Goal: Use online tool/utility: Use online tool/utility

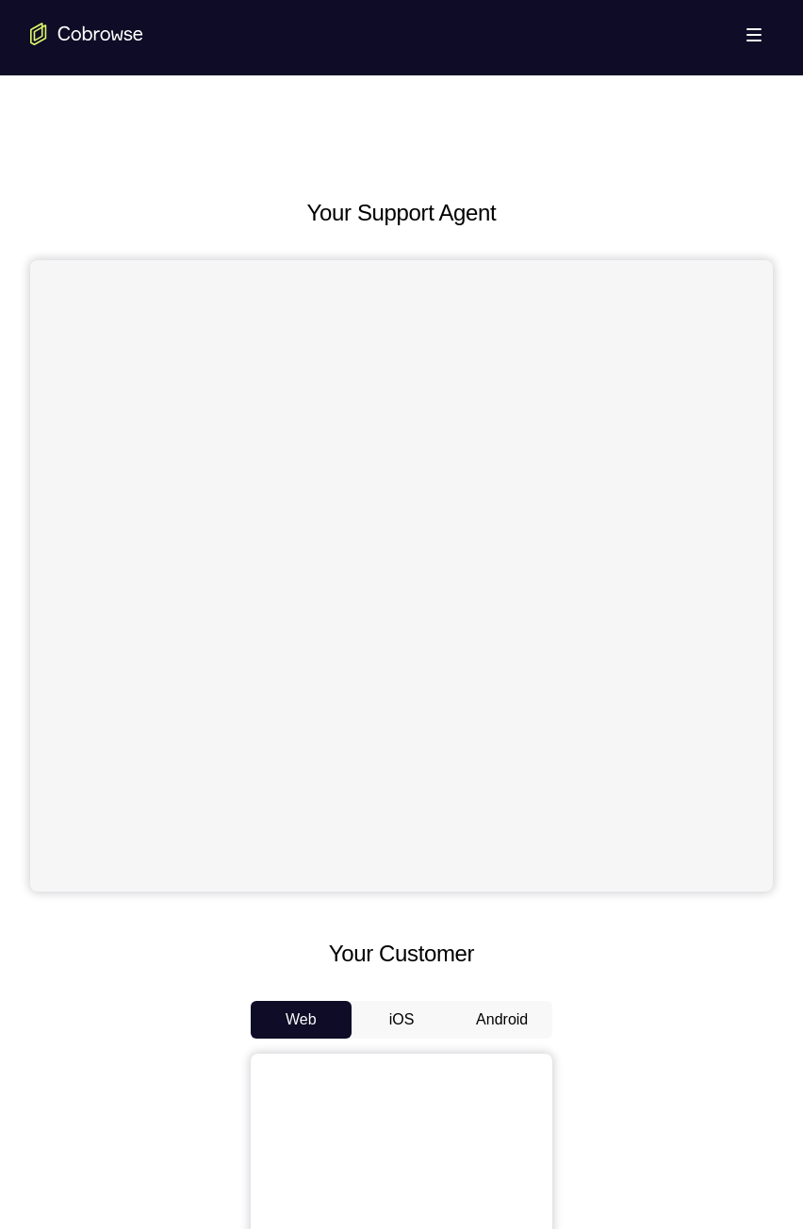
scroll to position [666, 0]
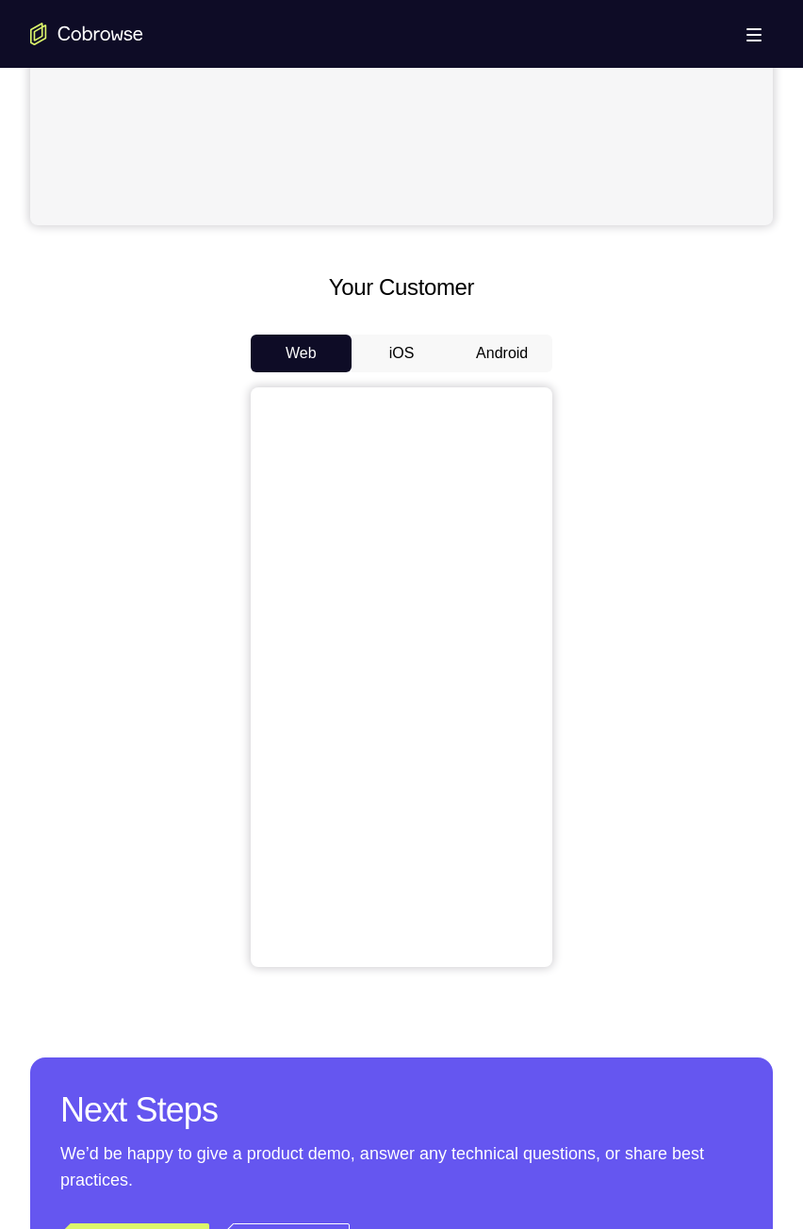
click at [512, 364] on button "Android" at bounding box center [501, 353] width 101 height 38
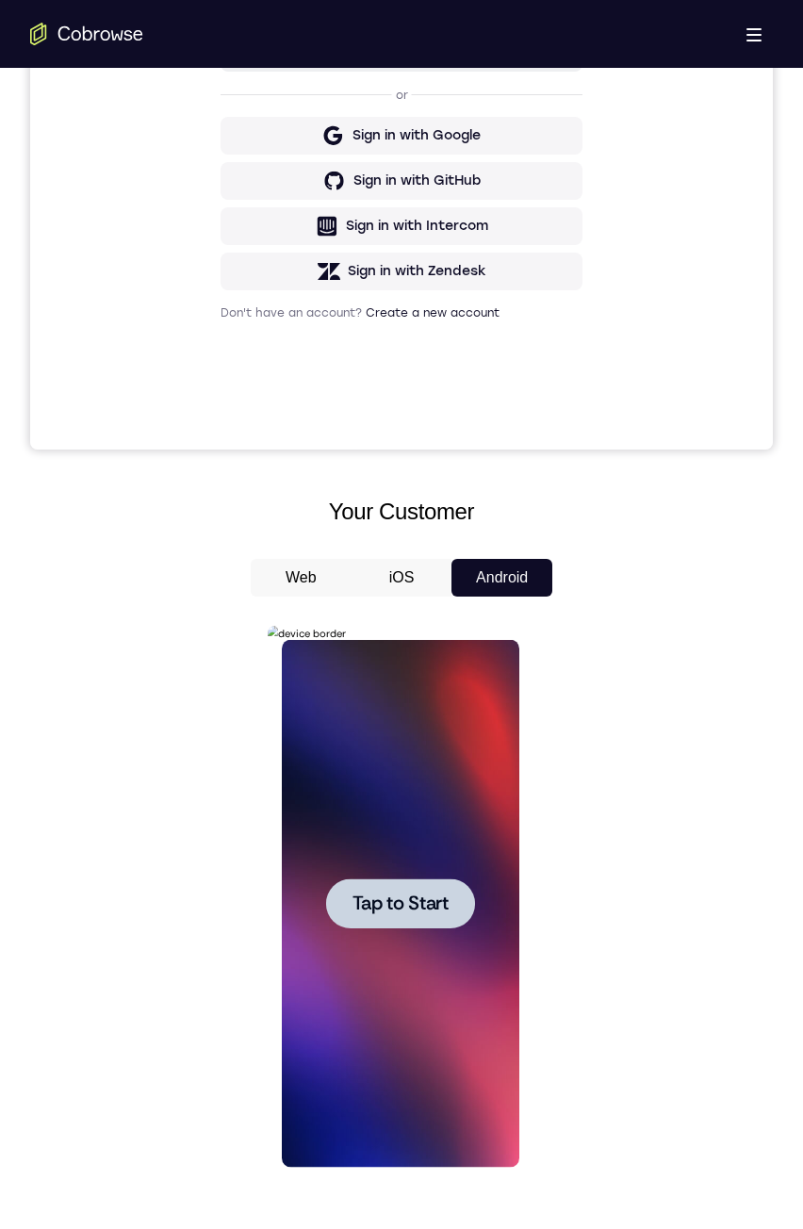
scroll to position [0, 0]
click at [368, 884] on div at bounding box center [399, 903] width 149 height 50
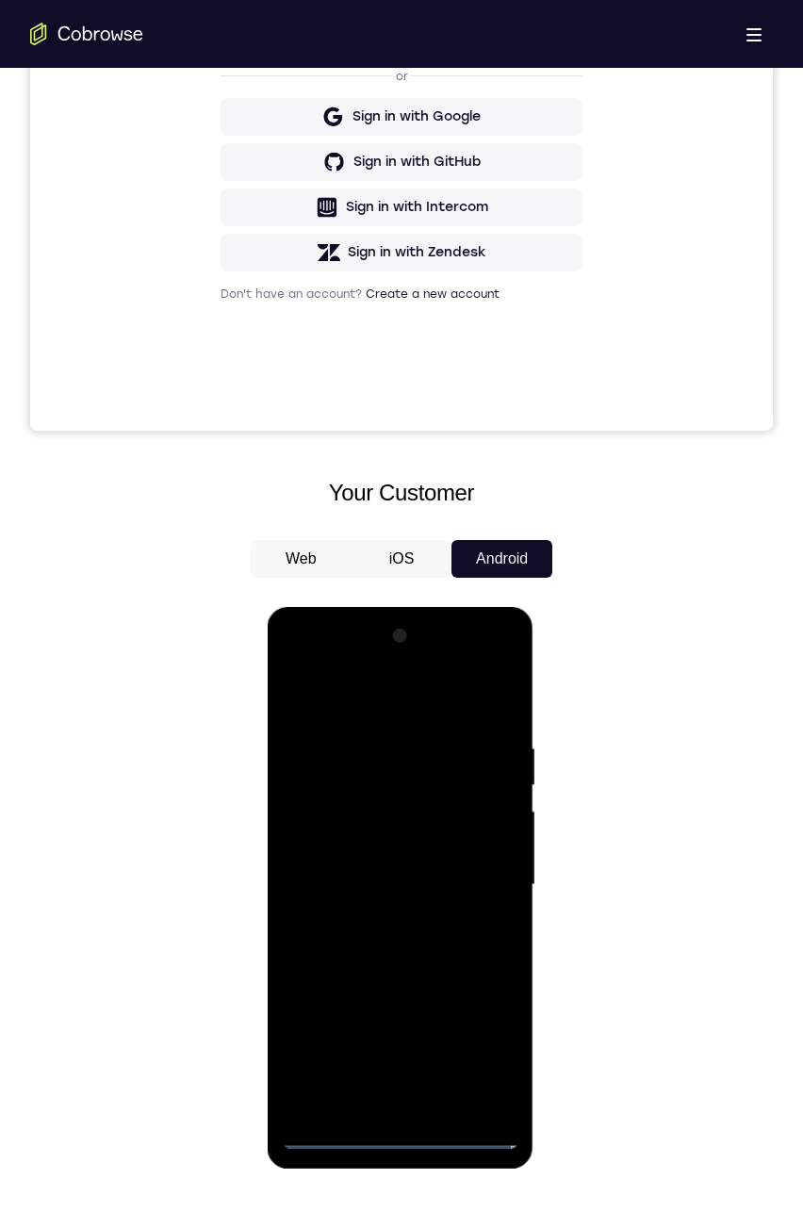
scroll to position [478, 0]
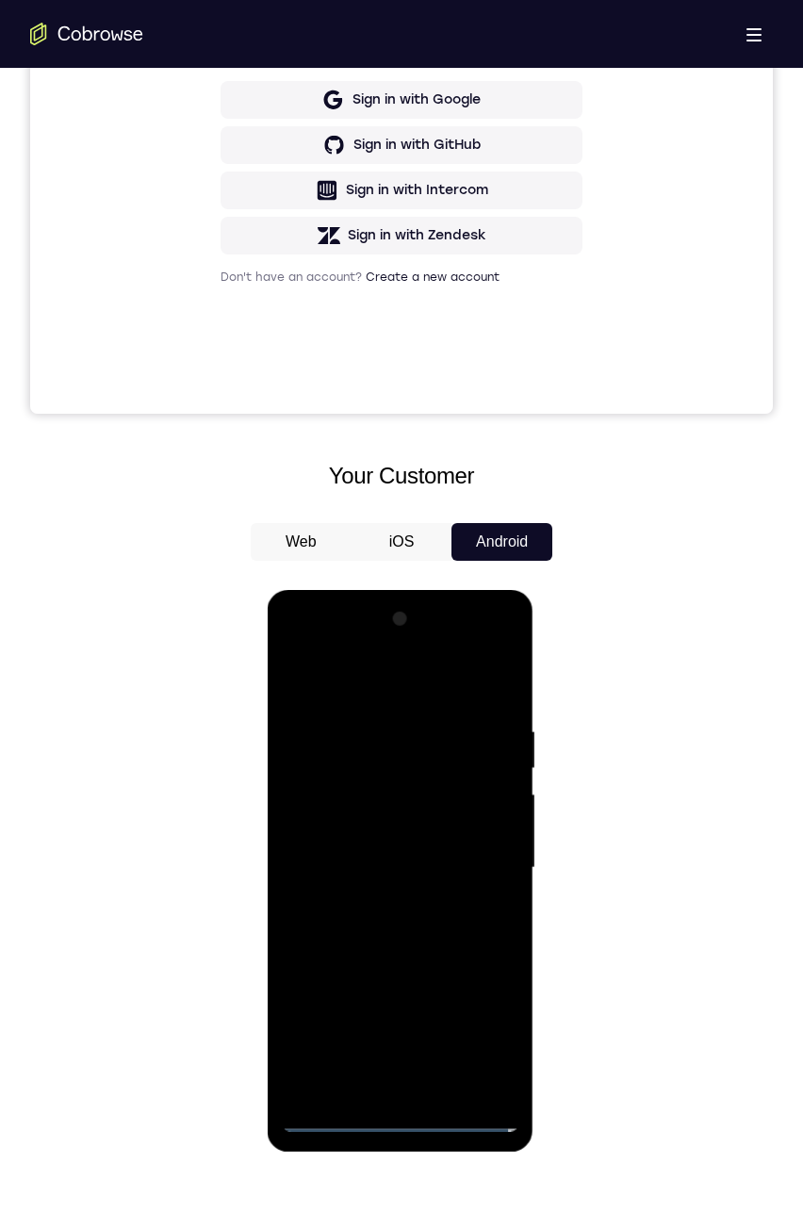
click at [401, 1115] on div at bounding box center [399, 868] width 237 height 528
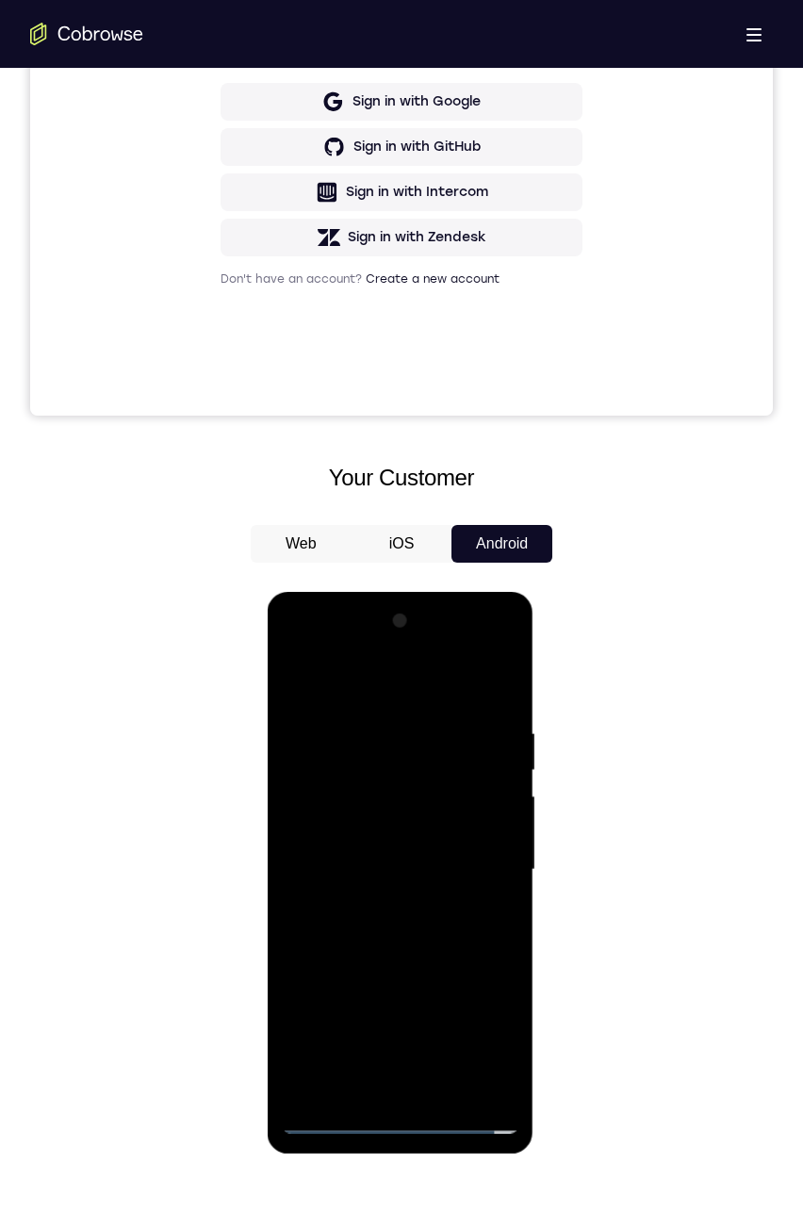
click at [487, 1035] on div at bounding box center [399, 870] width 237 height 528
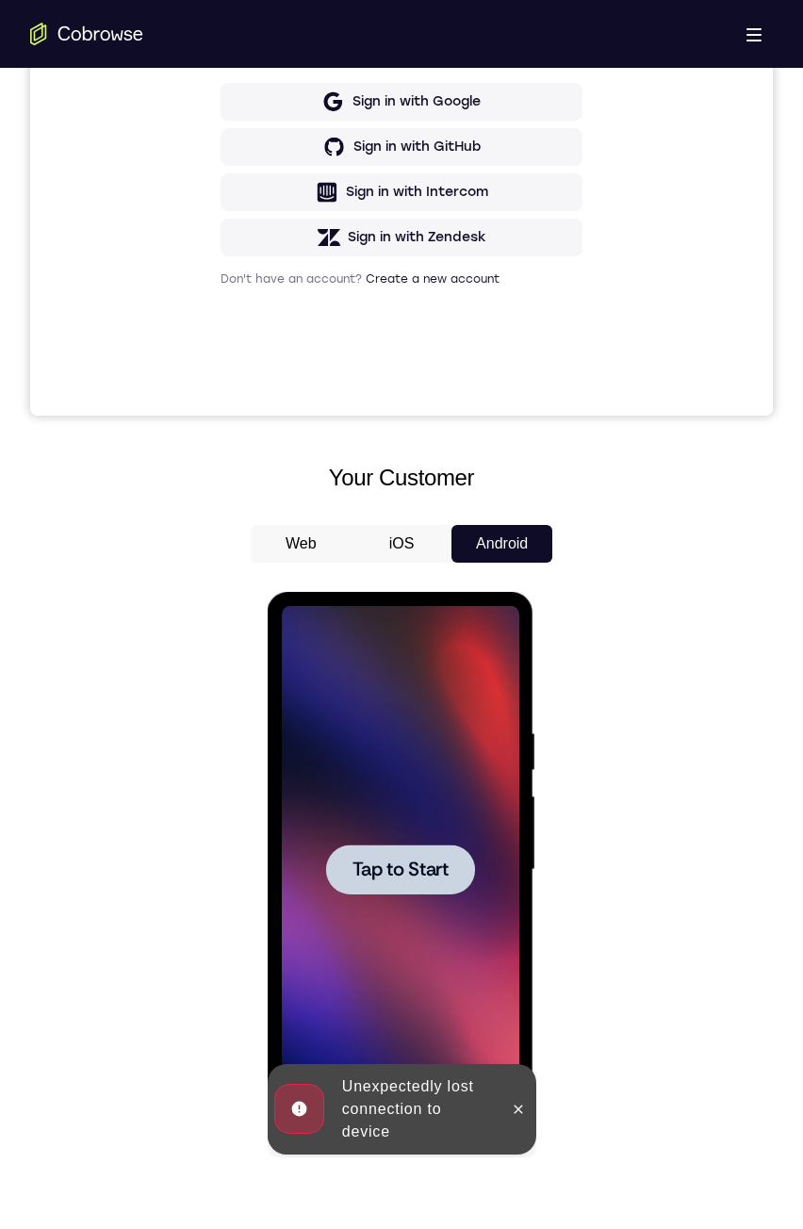
click at [422, 869] on span "Tap to Start" at bounding box center [399, 869] width 96 height 19
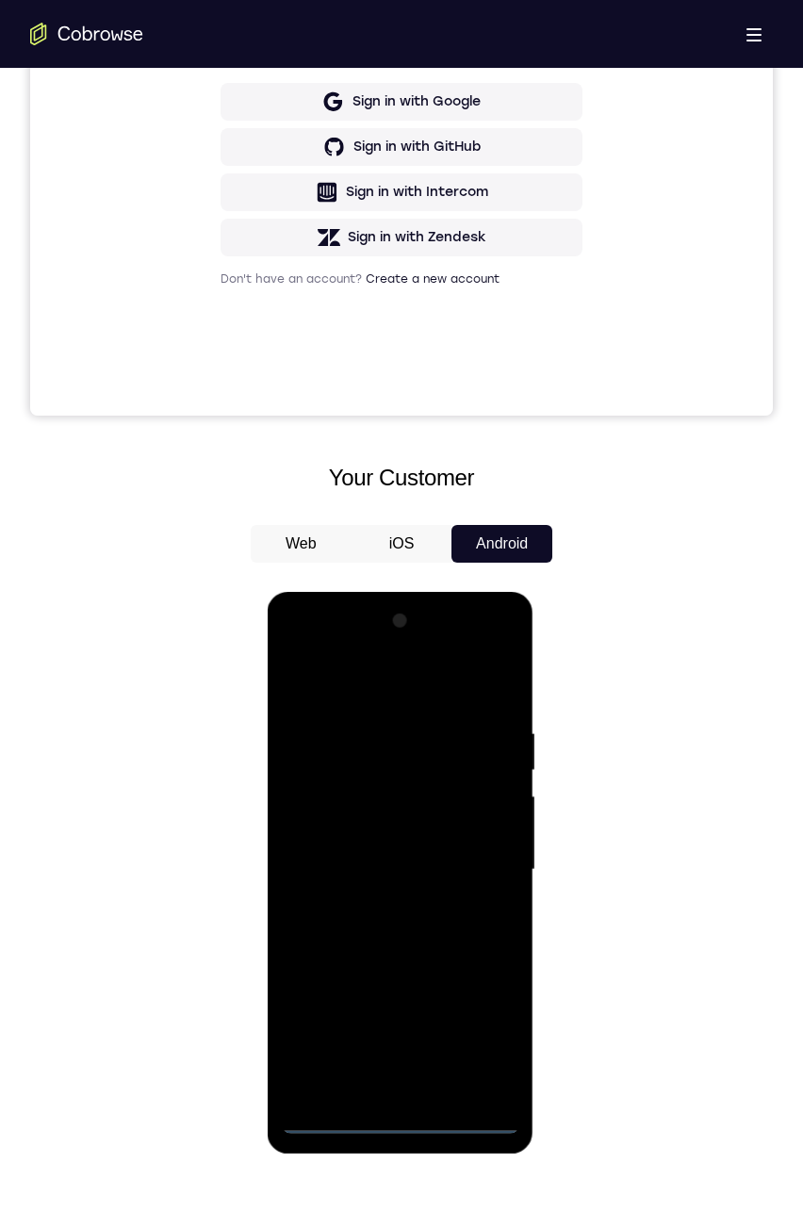
click at [400, 1117] on div at bounding box center [399, 870] width 237 height 528
click at [483, 1046] on div at bounding box center [399, 870] width 237 height 528
click at [422, 678] on div at bounding box center [399, 870] width 237 height 528
click at [487, 864] on div at bounding box center [399, 870] width 237 height 528
click at [383, 1089] on div at bounding box center [399, 870] width 237 height 528
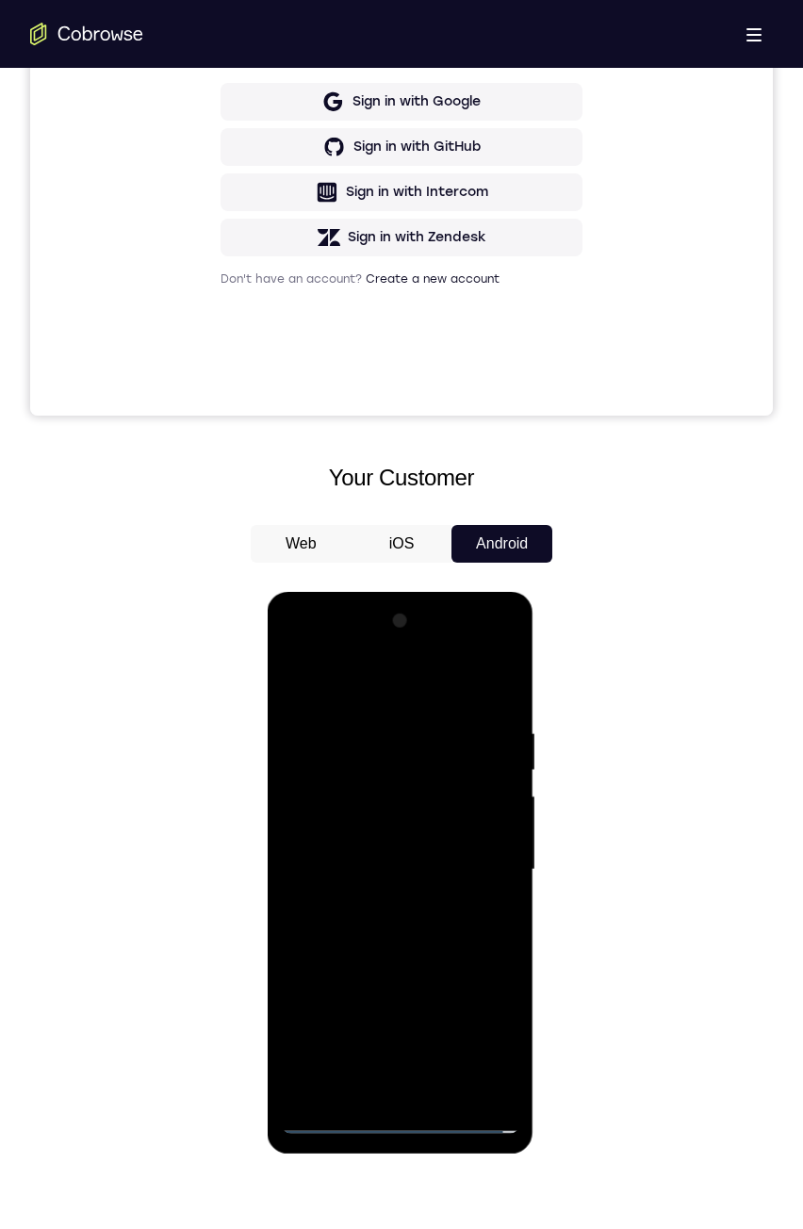
click at [370, 849] on div at bounding box center [399, 870] width 237 height 528
click at [353, 830] on div at bounding box center [399, 870] width 237 height 528
click at [363, 870] on div at bounding box center [399, 870] width 237 height 528
click at [456, 934] on div at bounding box center [399, 870] width 237 height 528
click at [445, 954] on div at bounding box center [399, 870] width 237 height 528
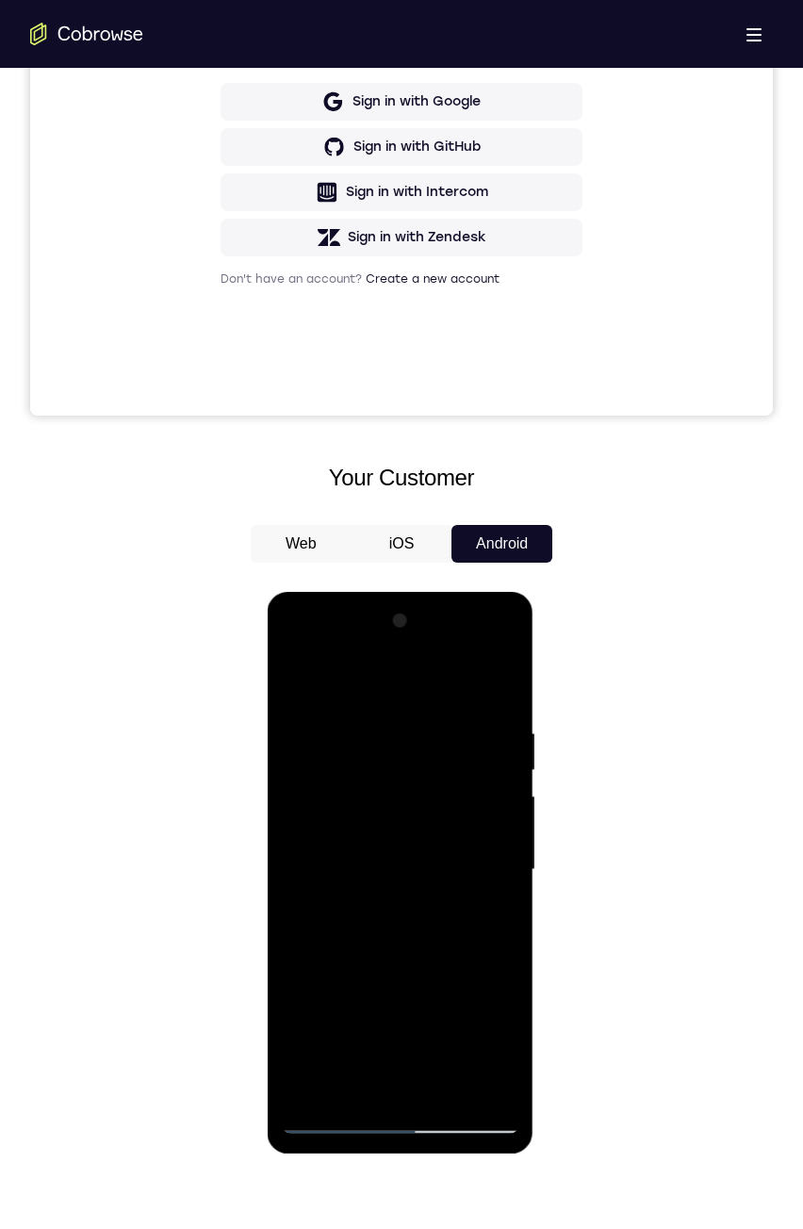
click at [446, 1082] on div at bounding box center [399, 870] width 237 height 528
click at [441, 1090] on div at bounding box center [399, 870] width 237 height 528
click at [454, 1088] on div at bounding box center [399, 870] width 237 height 528
click at [439, 1085] on div at bounding box center [399, 870] width 237 height 528
click at [448, 1082] on div at bounding box center [399, 870] width 237 height 528
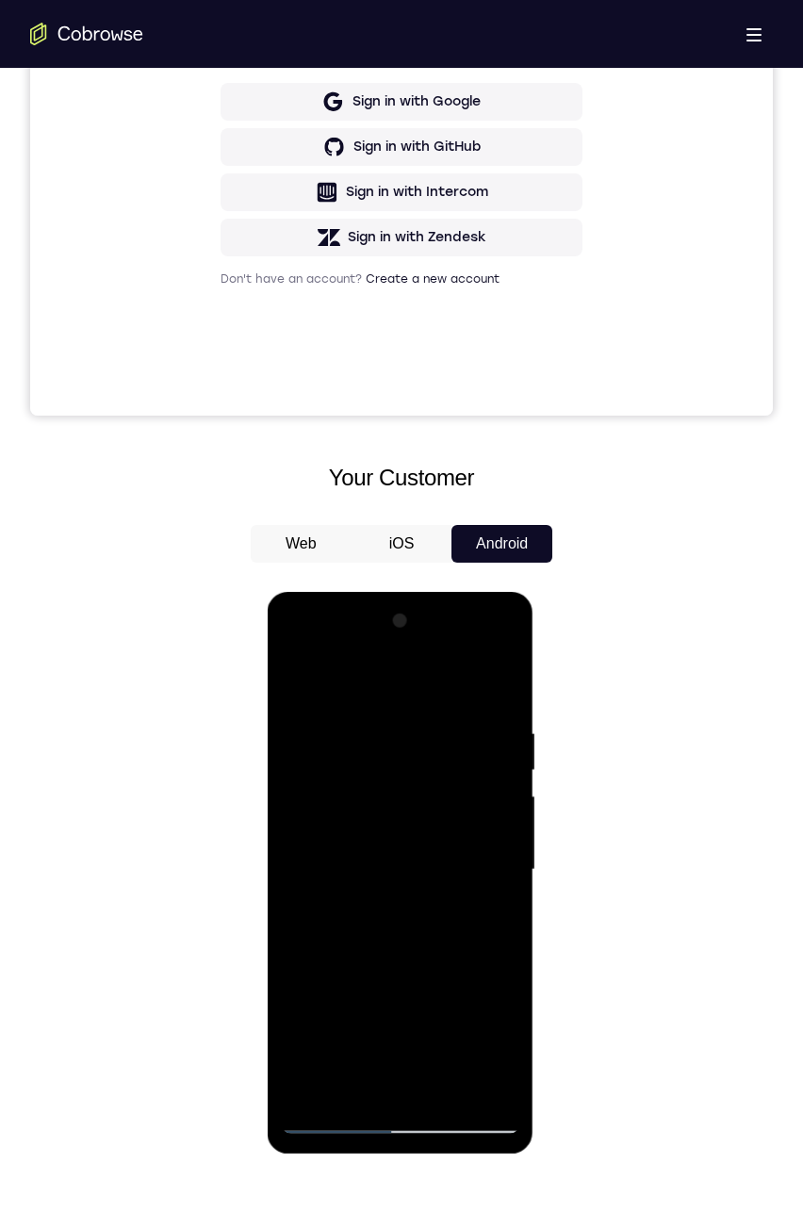
click at [446, 1091] on div at bounding box center [399, 870] width 237 height 528
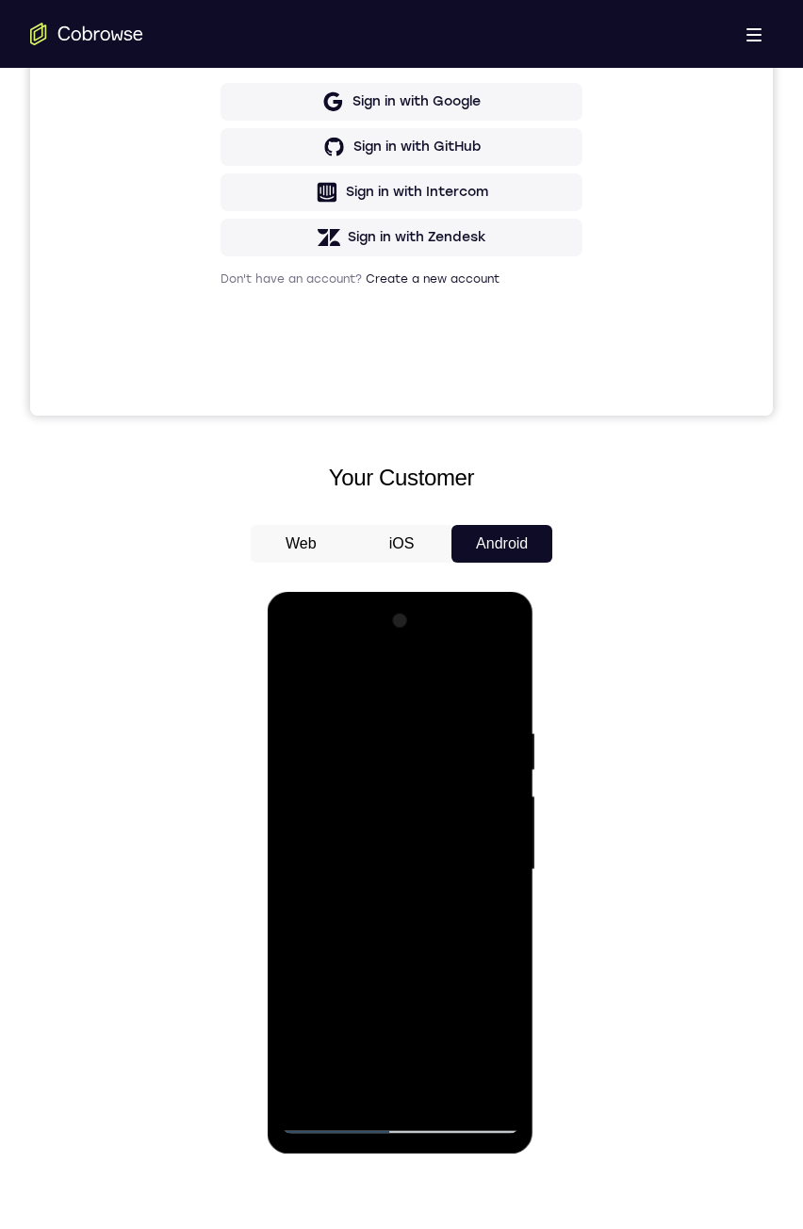
click at [446, 1091] on div at bounding box center [399, 870] width 237 height 528
click at [441, 1084] on div at bounding box center [399, 870] width 237 height 528
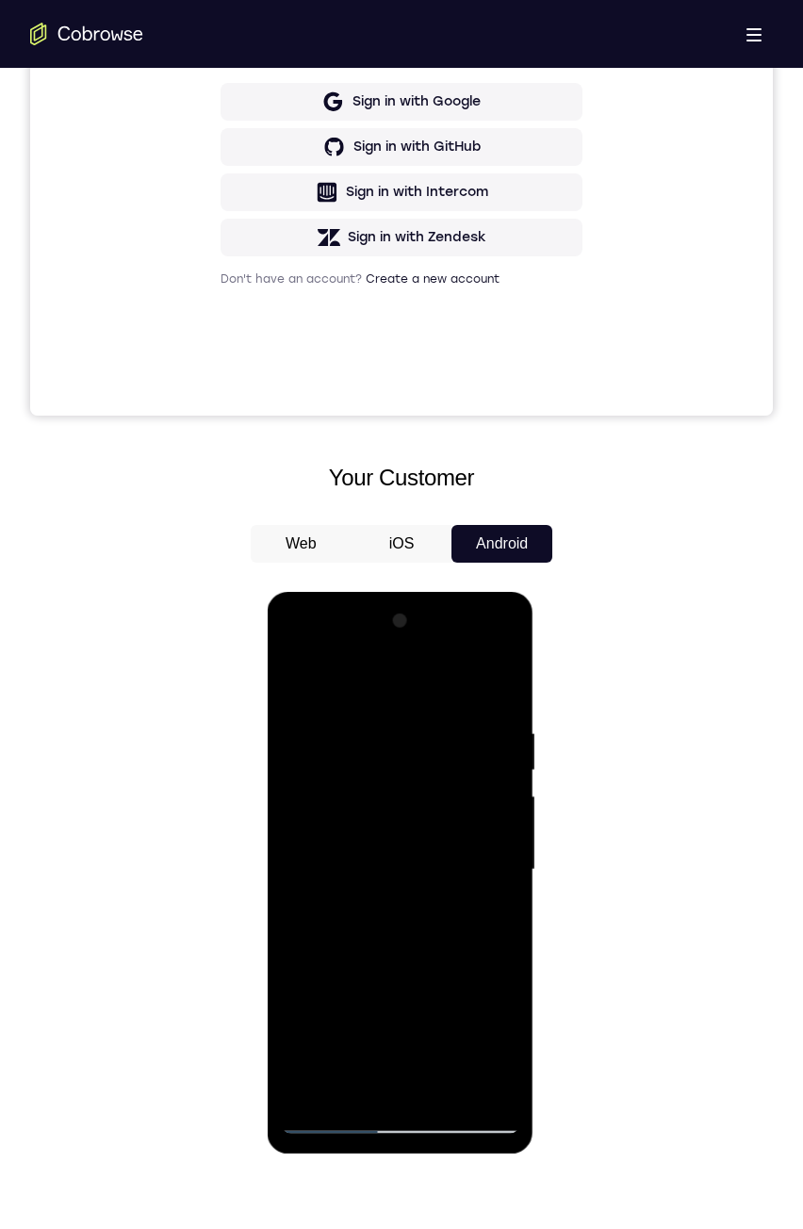
click at [445, 1085] on div at bounding box center [399, 870] width 237 height 528
click at [445, 1084] on div at bounding box center [399, 870] width 237 height 528
click at [437, 1089] on div at bounding box center [399, 870] width 237 height 528
click at [432, 1085] on div at bounding box center [399, 870] width 237 height 528
click at [445, 1084] on div at bounding box center [399, 870] width 237 height 528
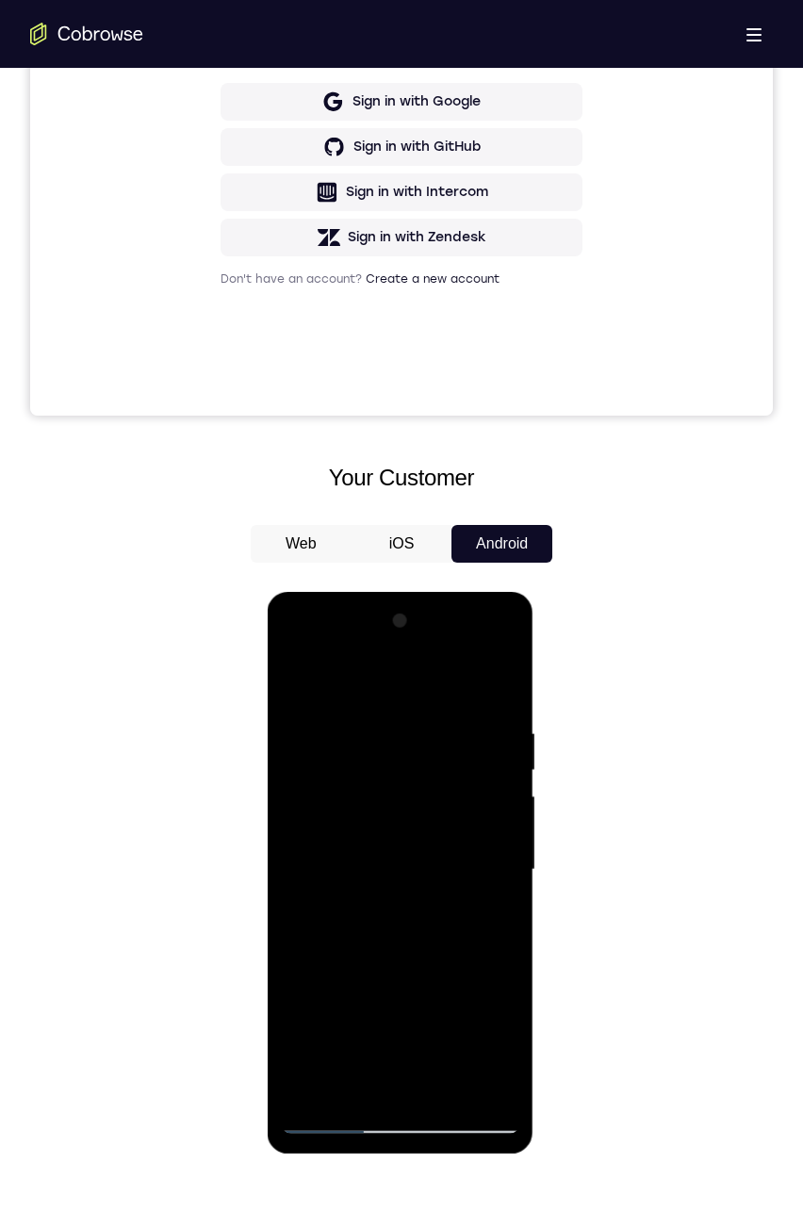
click at [441, 1084] on div at bounding box center [399, 870] width 237 height 528
click at [487, 1089] on div at bounding box center [399, 870] width 237 height 528
click at [491, 1092] on div at bounding box center [399, 870] width 237 height 528
click at [414, 972] on div at bounding box center [399, 870] width 237 height 528
click at [393, 972] on div at bounding box center [399, 870] width 237 height 528
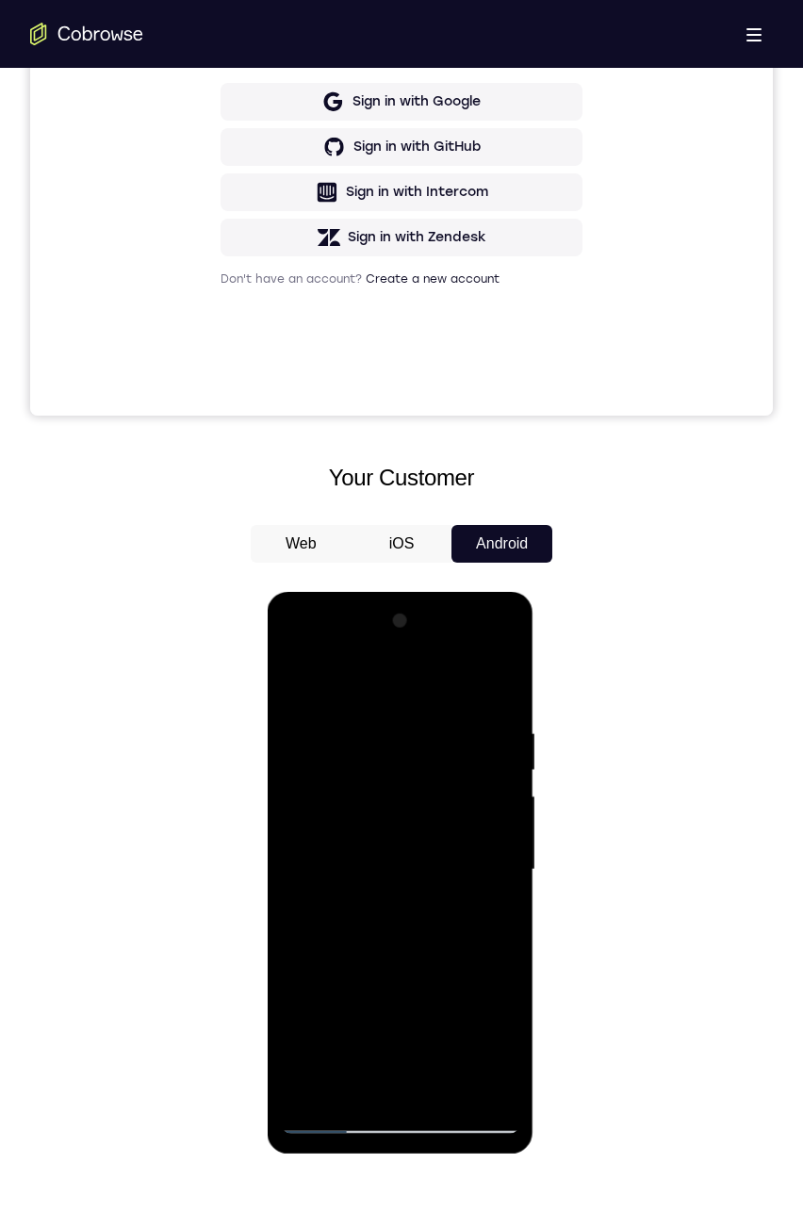
click at [300, 680] on div at bounding box center [399, 870] width 237 height 528
click at [409, 842] on div at bounding box center [399, 870] width 237 height 528
click at [487, 916] on div at bounding box center [399, 870] width 237 height 528
click at [298, 683] on div at bounding box center [399, 870] width 237 height 528
click at [404, 1053] on div at bounding box center [399, 870] width 237 height 528
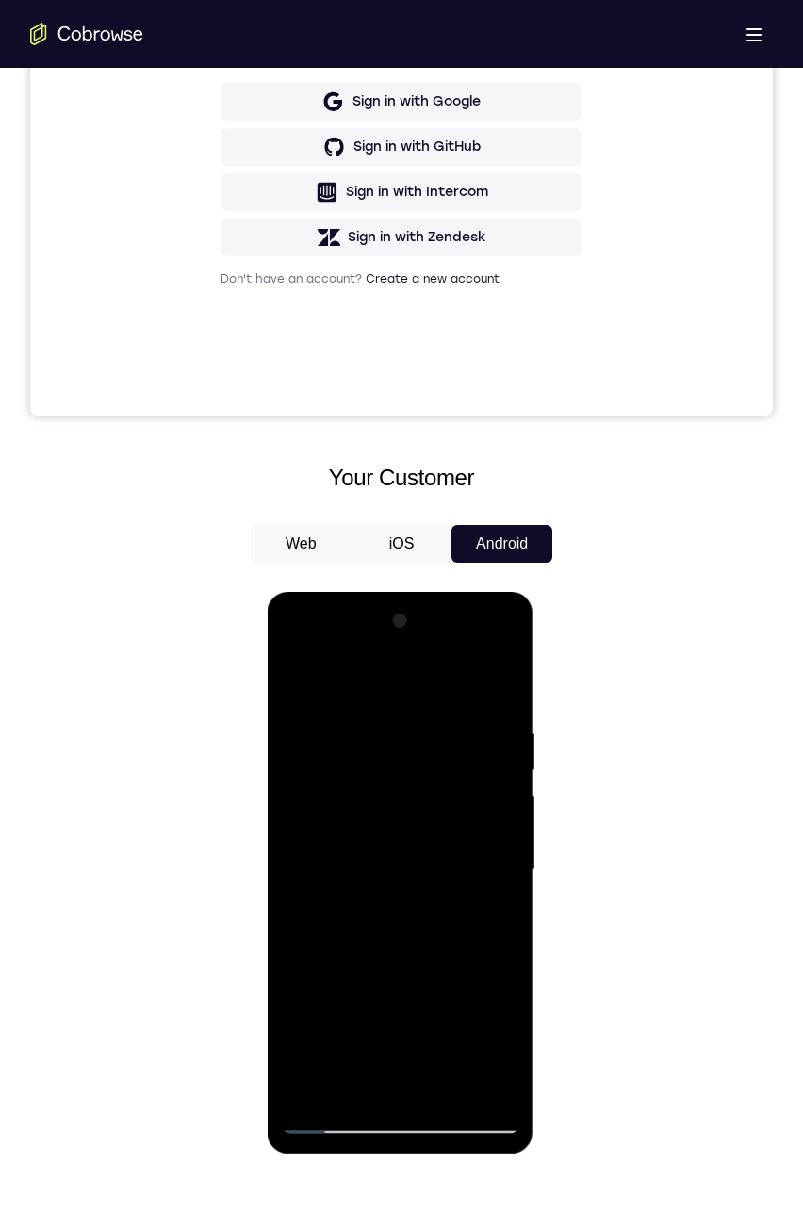
click at [298, 686] on div at bounding box center [399, 870] width 237 height 528
click at [383, 922] on div at bounding box center [399, 870] width 237 height 528
click at [373, 1077] on div at bounding box center [399, 870] width 237 height 528
click at [491, 918] on div at bounding box center [399, 870] width 237 height 528
click at [332, 1016] on div at bounding box center [399, 870] width 237 height 528
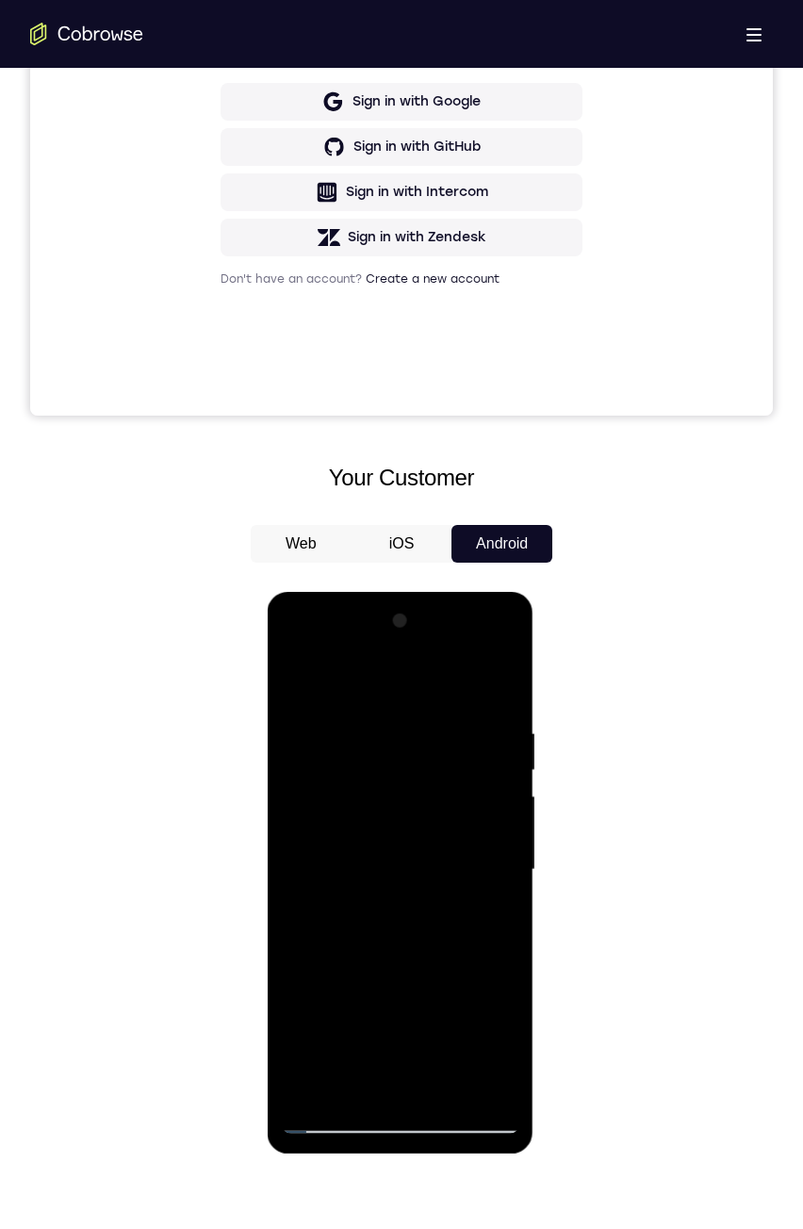
click at [340, 984] on div at bounding box center [399, 870] width 237 height 528
click at [337, 977] on div at bounding box center [399, 870] width 237 height 528
click at [341, 974] on div at bounding box center [399, 870] width 237 height 528
click at [400, 1084] on div at bounding box center [399, 870] width 237 height 528
click at [374, 1052] on div at bounding box center [399, 870] width 237 height 528
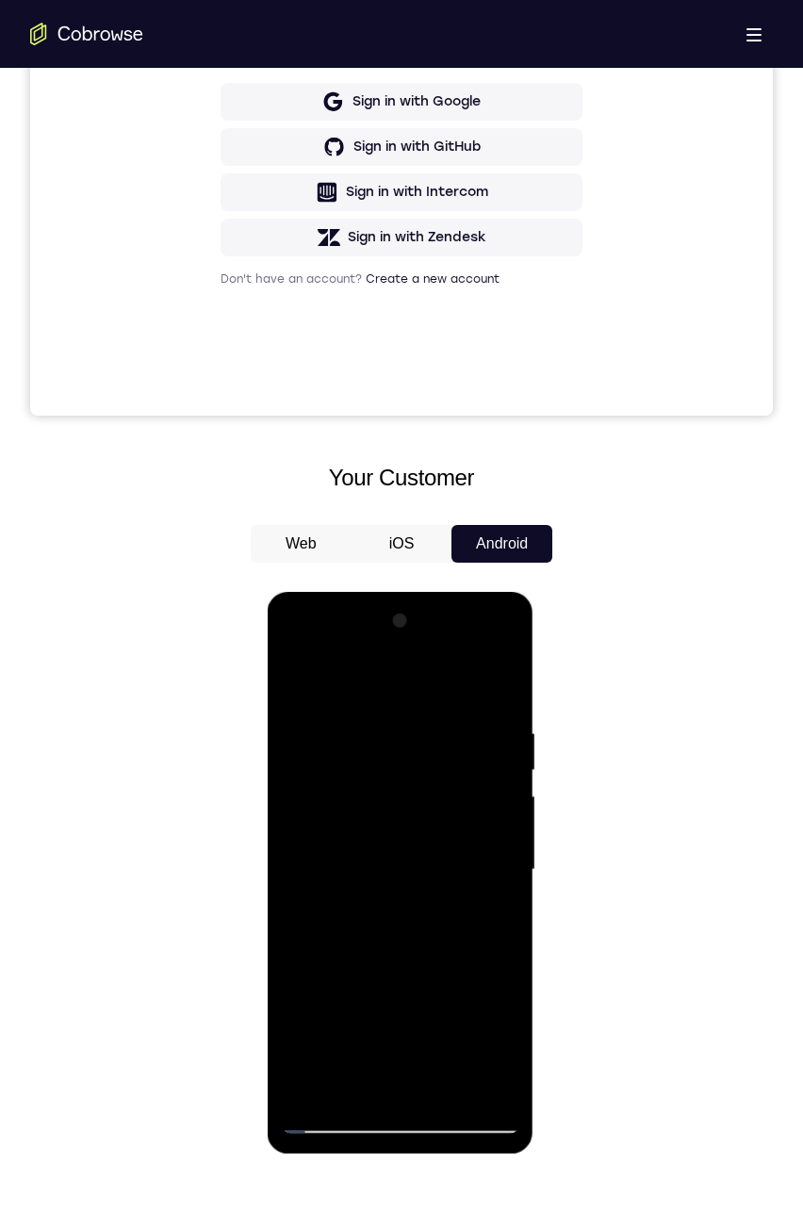
click at [425, 1014] on div at bounding box center [399, 870] width 237 height 528
click at [304, 1013] on div at bounding box center [399, 870] width 237 height 528
click at [387, 976] on div at bounding box center [399, 870] width 237 height 528
click at [328, 1010] on div at bounding box center [399, 870] width 237 height 528
click at [489, 912] on div at bounding box center [399, 870] width 237 height 528
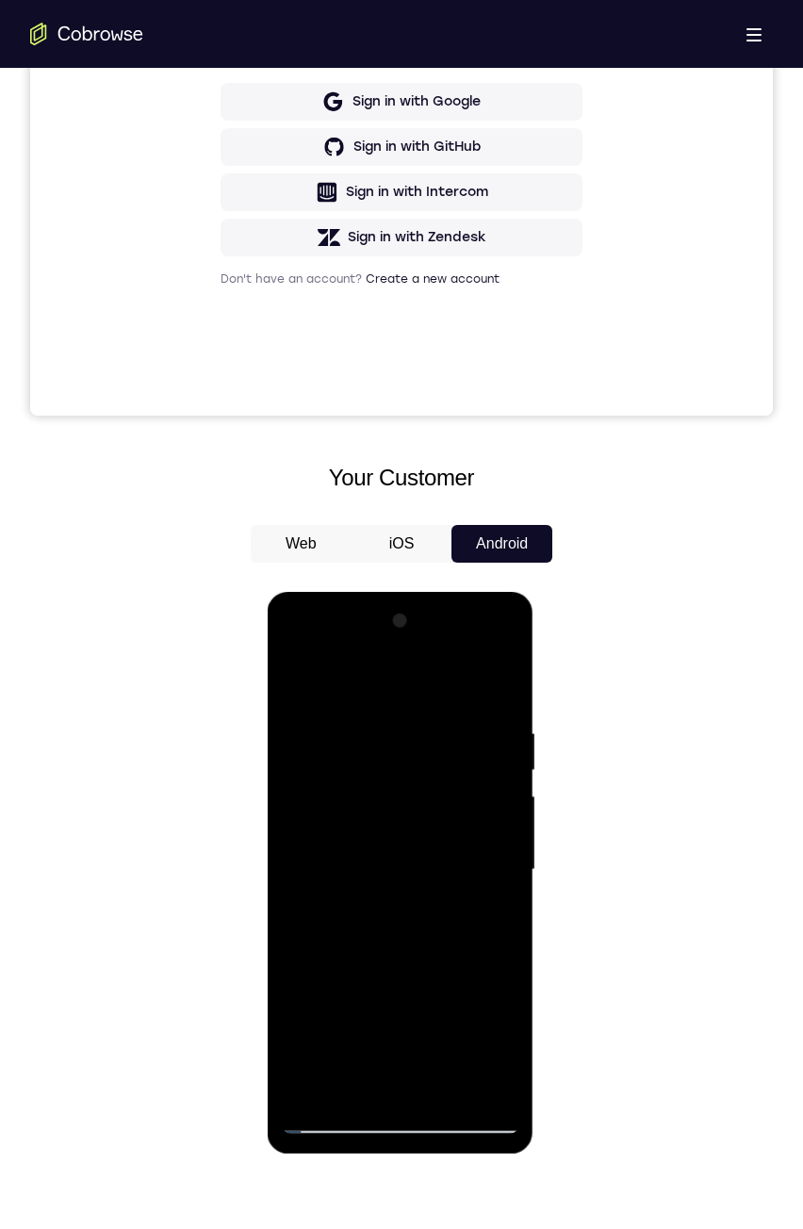
click at [398, 1015] on div at bounding box center [399, 870] width 237 height 528
click at [480, 978] on div at bounding box center [399, 870] width 237 height 528
click at [478, 978] on div at bounding box center [399, 870] width 237 height 528
click at [401, 1013] on div at bounding box center [399, 870] width 237 height 528
click at [489, 1016] on div at bounding box center [399, 870] width 237 height 528
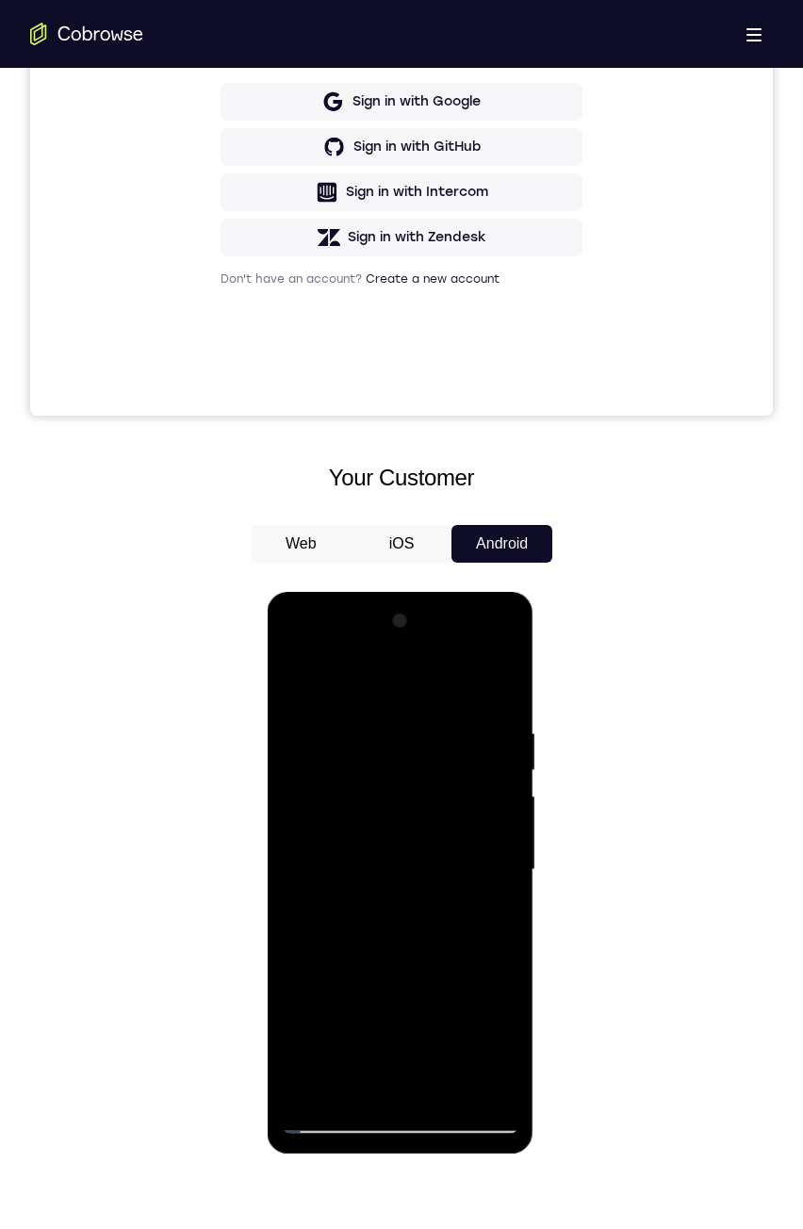
click at [340, 981] on div at bounding box center [399, 870] width 237 height 528
click at [399, 1079] on div at bounding box center [399, 870] width 237 height 528
click at [369, 1052] on div at bounding box center [399, 870] width 237 height 528
click at [419, 1015] on div at bounding box center [399, 870] width 237 height 528
click at [305, 1003] on div at bounding box center [399, 870] width 237 height 528
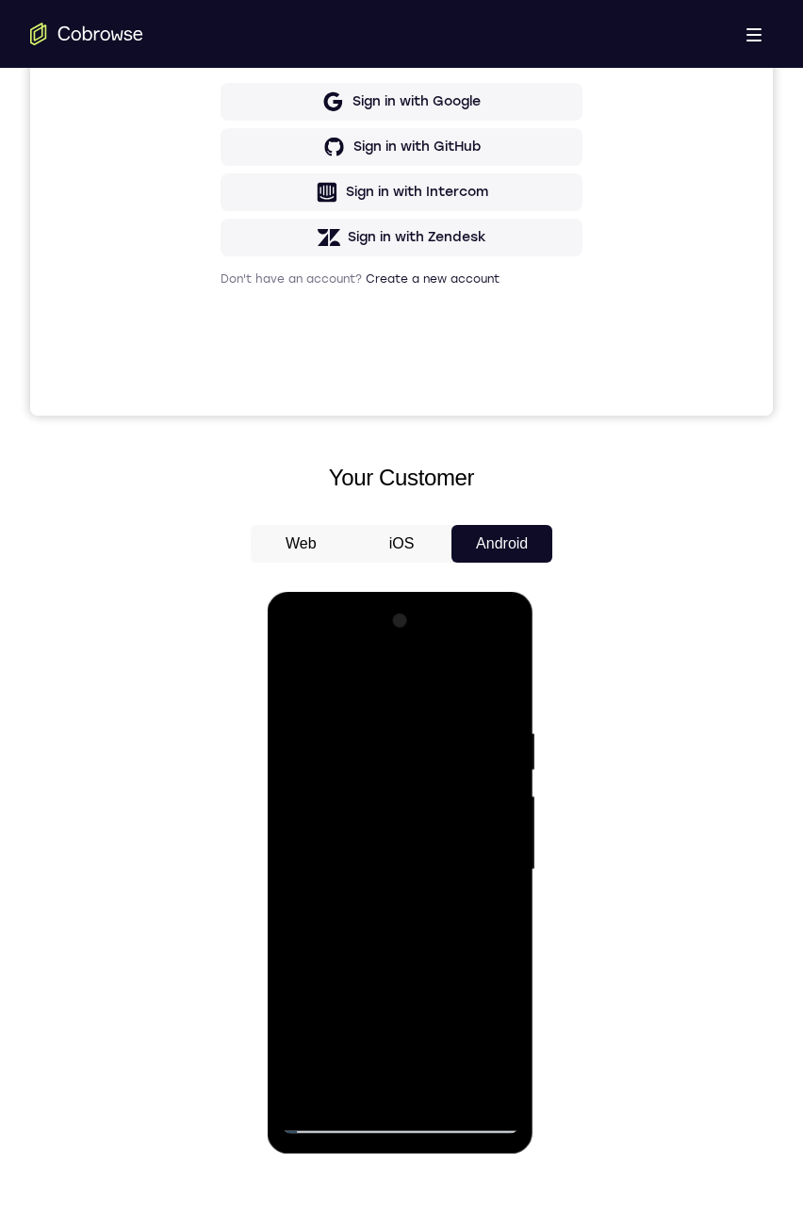
click at [383, 978] on div at bounding box center [399, 870] width 237 height 528
click at [494, 912] on div at bounding box center [399, 870] width 237 height 528
click at [295, 688] on div at bounding box center [399, 870] width 237 height 528
click at [346, 921] on div at bounding box center [399, 870] width 237 height 528
click at [295, 689] on div at bounding box center [399, 870] width 237 height 528
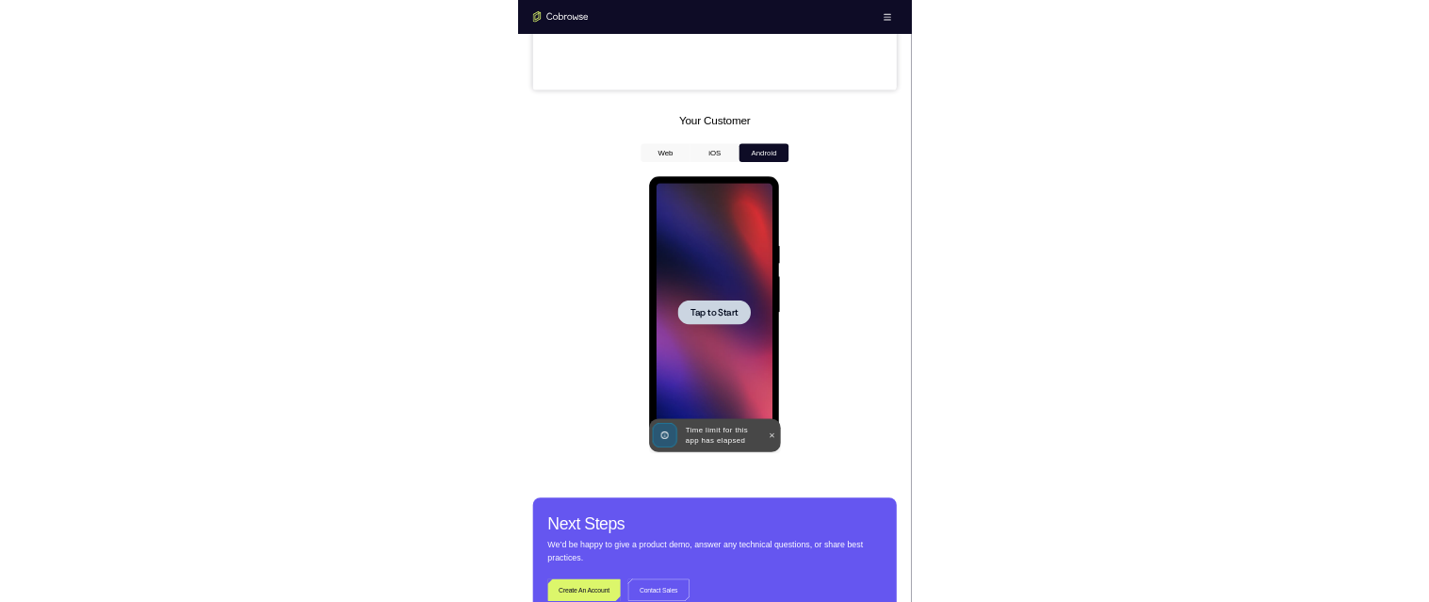
scroll to position [972, 0]
